Goal: Transaction & Acquisition: Book appointment/travel/reservation

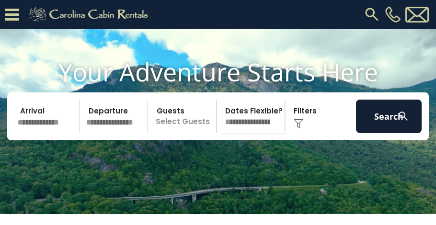
scroll to position [50, 0]
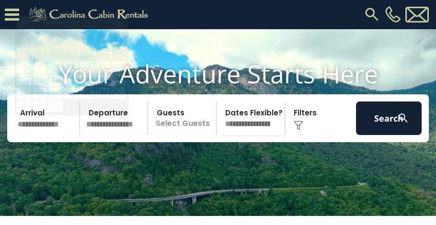
click at [70, 135] on input "text" at bounding box center [47, 119] width 66 height 34
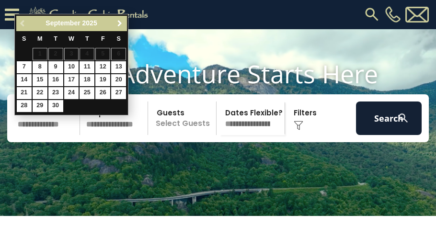
click at [118, 19] on link "Next" at bounding box center [120, 23] width 12 height 12
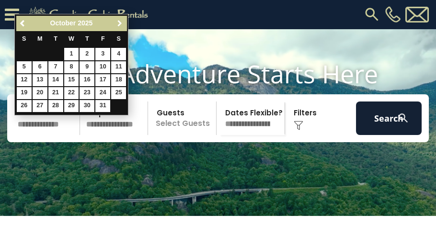
click at [118, 19] on link "Next" at bounding box center [120, 23] width 12 height 12
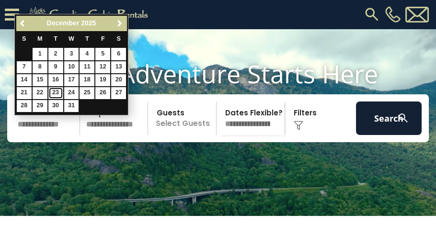
click at [55, 94] on link "23" at bounding box center [55, 93] width 15 height 12
type input "********"
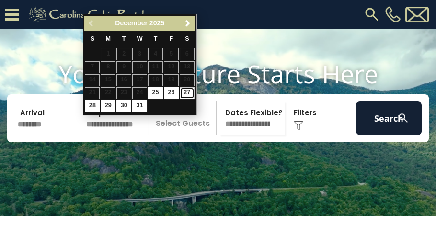
click at [188, 95] on link "27" at bounding box center [187, 93] width 15 height 12
type input "********"
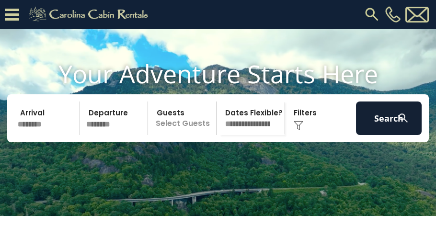
click at [298, 130] on img at bounding box center [299, 126] width 10 height 10
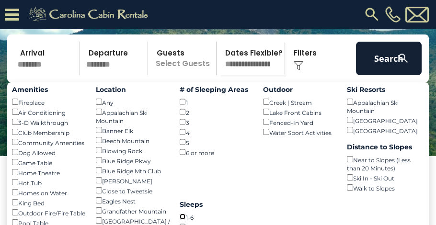
scroll to position [109, 0]
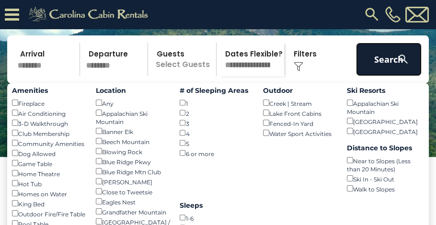
click at [380, 76] on button "Search" at bounding box center [389, 60] width 66 height 34
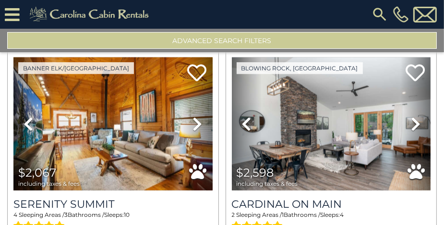
scroll to position [1118, 0]
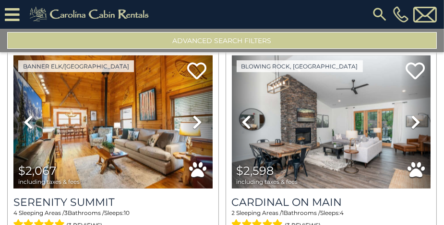
click at [197, 115] on icon at bounding box center [197, 122] width 10 height 15
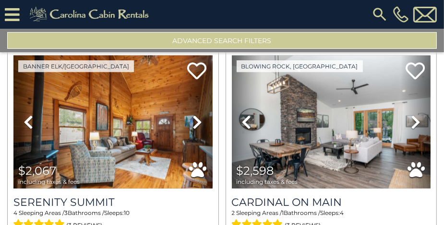
click at [197, 115] on icon at bounding box center [197, 122] width 10 height 15
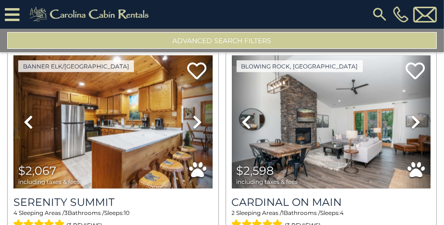
click at [197, 115] on icon at bounding box center [197, 122] width 10 height 15
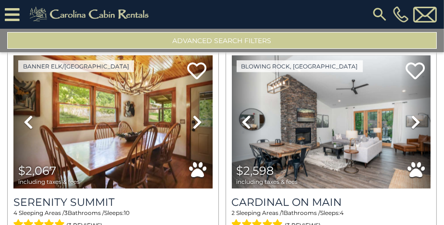
click at [197, 115] on icon at bounding box center [197, 122] width 10 height 15
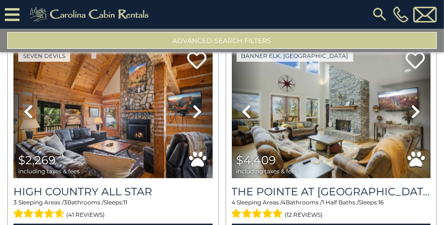
scroll to position [1990, 0]
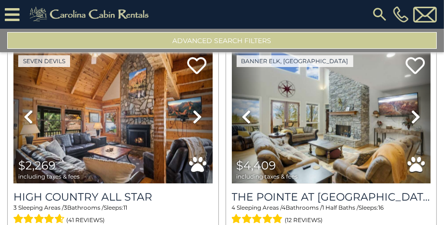
click at [192, 109] on icon at bounding box center [197, 116] width 10 height 15
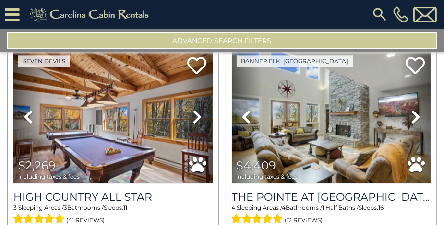
click at [192, 109] on icon at bounding box center [197, 116] width 10 height 15
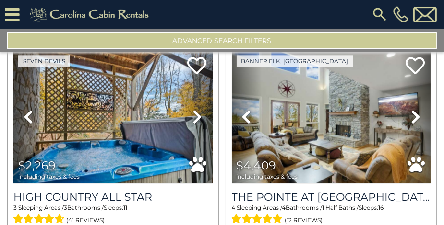
click at [192, 109] on icon at bounding box center [197, 116] width 10 height 15
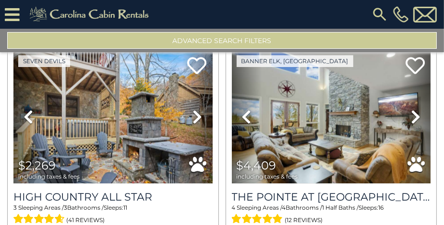
click at [192, 109] on icon at bounding box center [197, 116] width 10 height 15
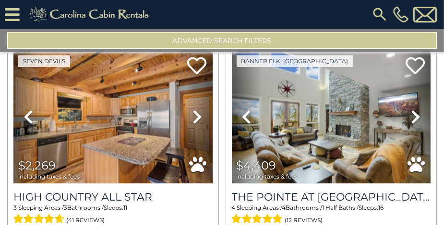
click at [192, 109] on icon at bounding box center [197, 116] width 10 height 15
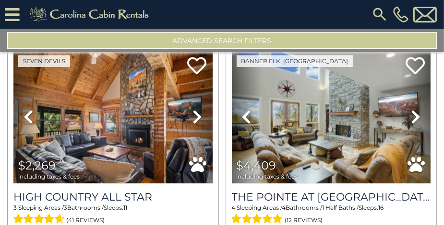
click at [192, 109] on icon at bounding box center [197, 116] width 10 height 15
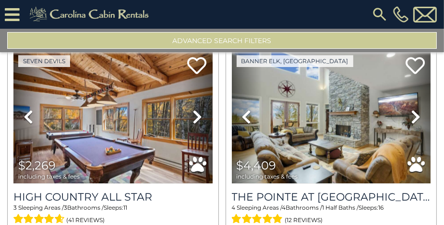
click at [192, 109] on icon at bounding box center [197, 116] width 10 height 15
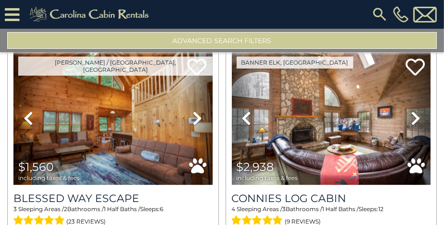
scroll to position [2420, 0]
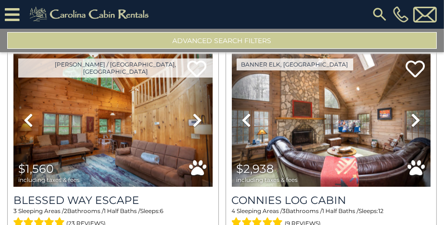
click at [188, 96] on link "Next" at bounding box center [197, 120] width 30 height 133
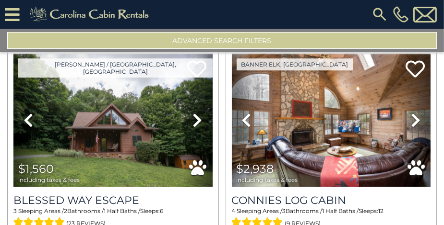
click at [188, 96] on link "Next" at bounding box center [197, 120] width 30 height 133
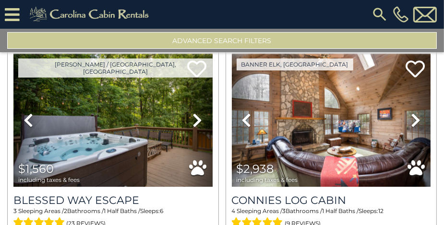
click at [188, 96] on link "Next" at bounding box center [197, 120] width 30 height 133
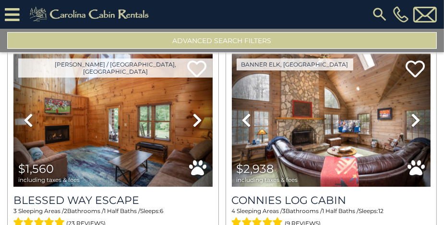
click at [410, 113] on icon at bounding box center [415, 120] width 10 height 15
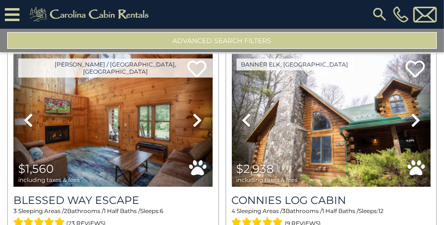
click at [410, 113] on icon at bounding box center [415, 120] width 10 height 15
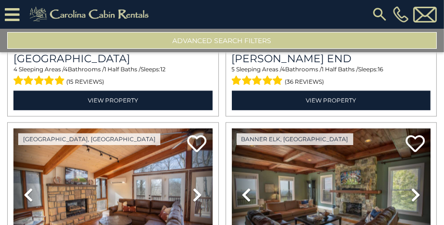
scroll to position [1365, 0]
